Goal: Task Accomplishment & Management: Complete application form

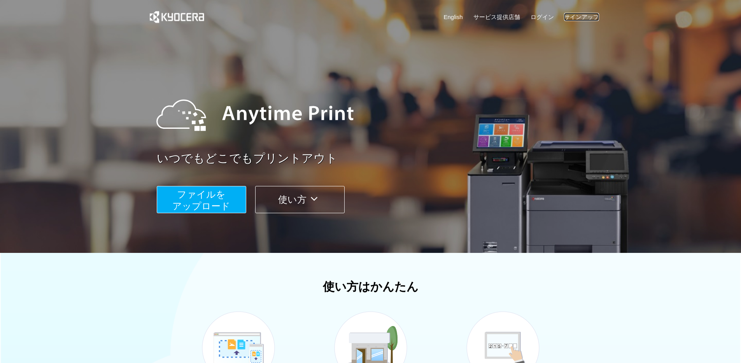
click at [579, 18] on link "サインアップ" at bounding box center [581, 17] width 35 height 8
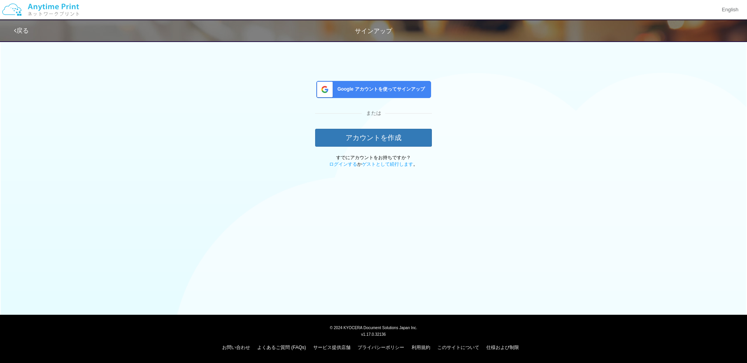
click at [393, 87] on span "Google アカウントを使ってサインアップ" at bounding box center [379, 89] width 91 height 7
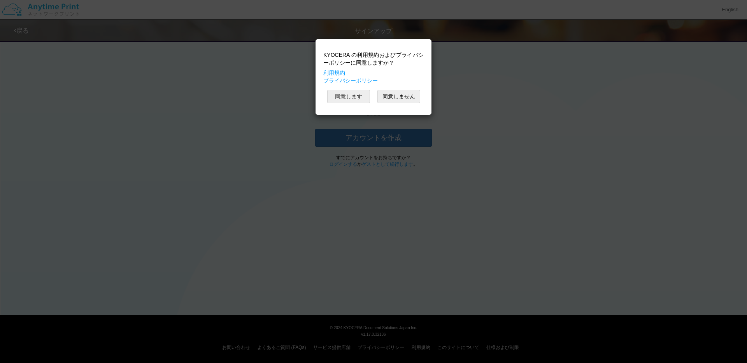
click at [339, 99] on button "同意します" at bounding box center [348, 96] width 43 height 13
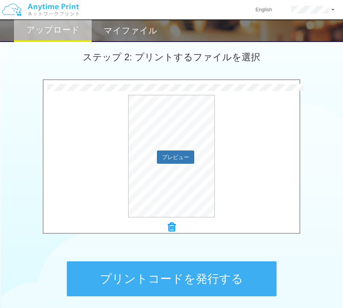
scroll to position [229, 0]
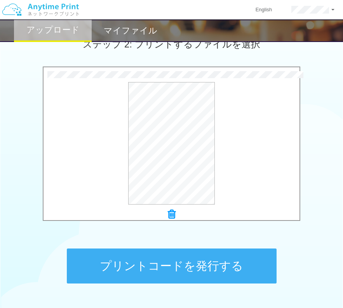
click at [191, 265] on button "プリントコードを発行する" at bounding box center [172, 266] width 210 height 35
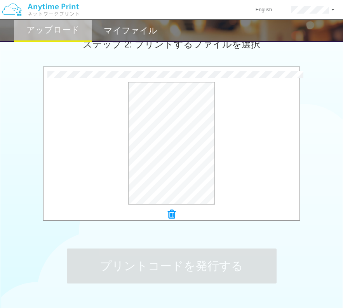
scroll to position [0, 0]
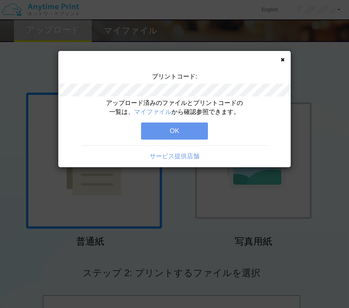
click at [188, 126] on button "OK" at bounding box center [174, 131] width 67 height 17
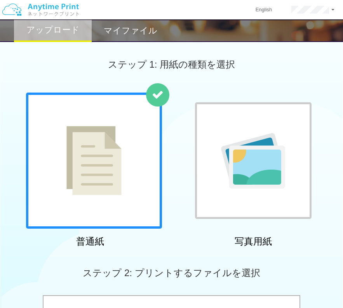
click at [144, 32] on h2 "マイファイル" at bounding box center [131, 30] width 54 height 9
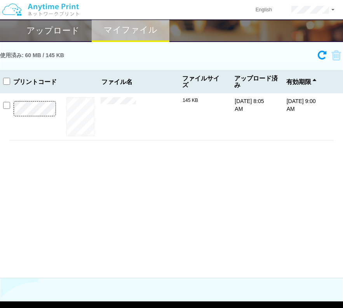
click at [61, 26] on h2 "アップロード" at bounding box center [52, 30] width 53 height 9
